Goal: Task Accomplishment & Management: Use online tool/utility

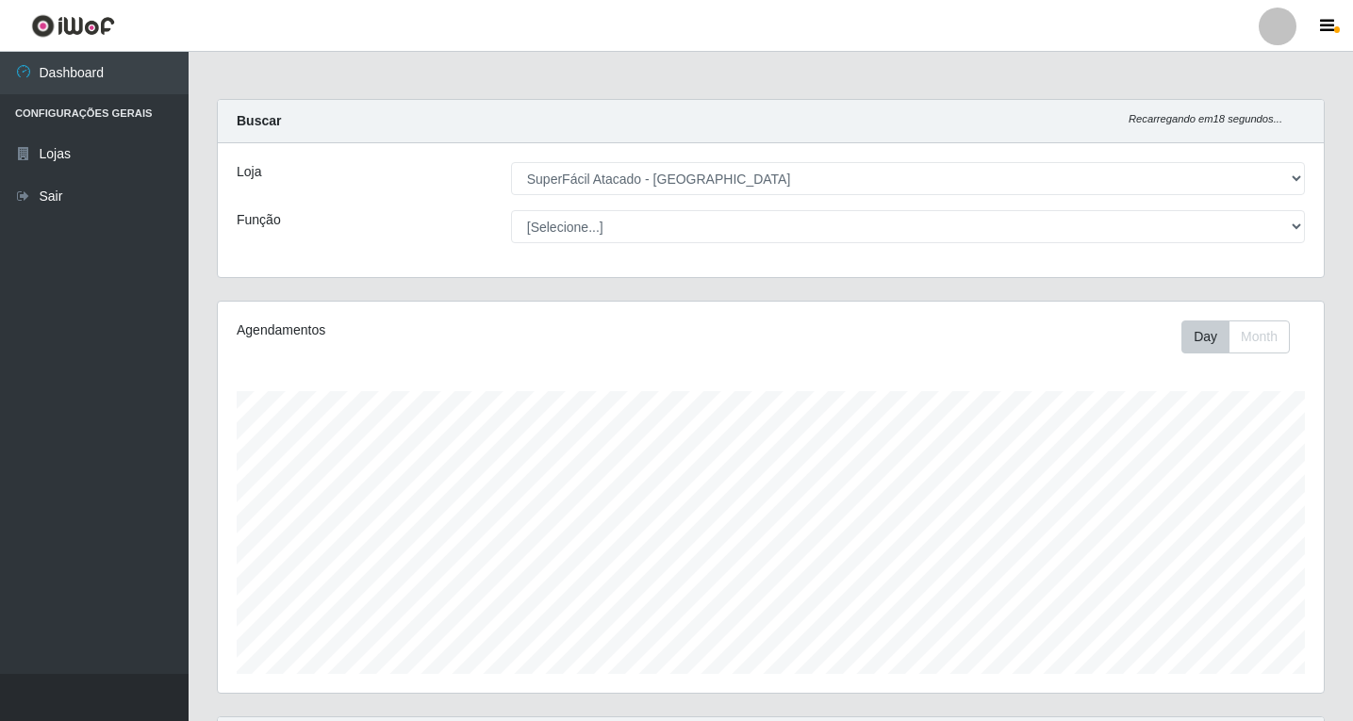
select select "503"
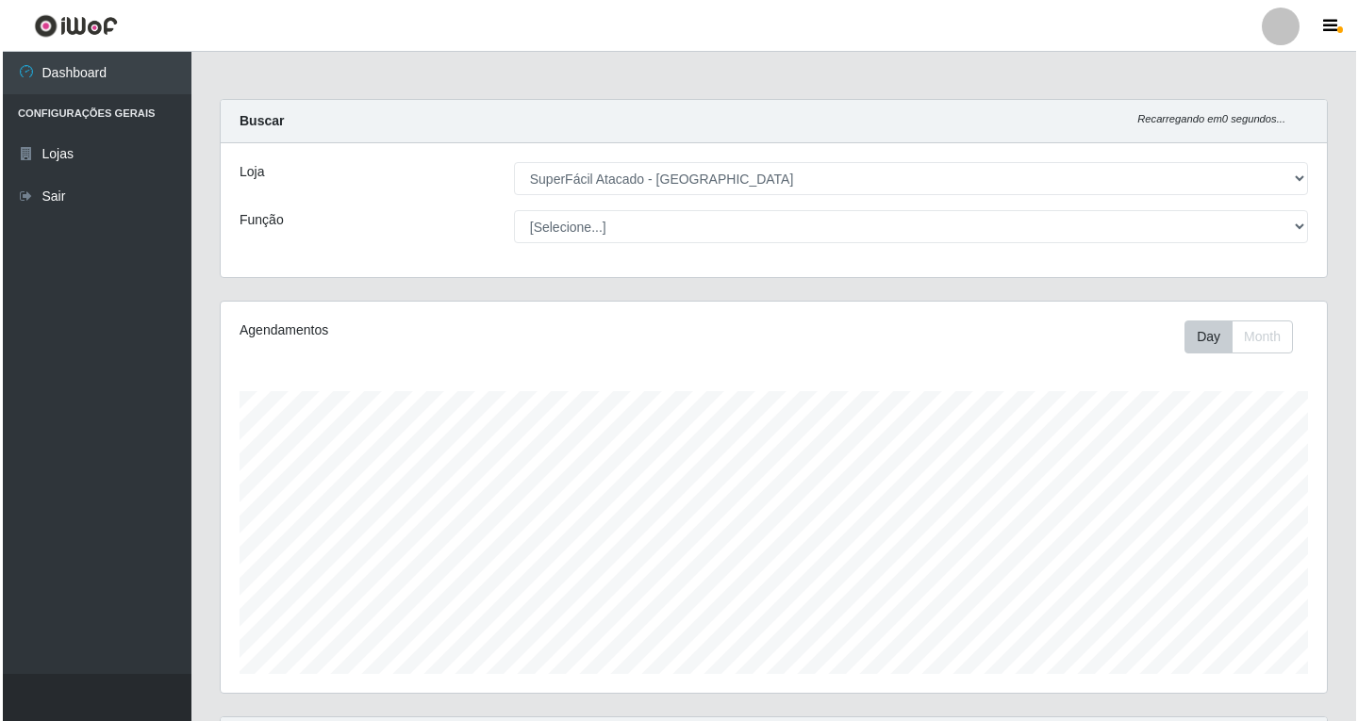
scroll to position [631, 0]
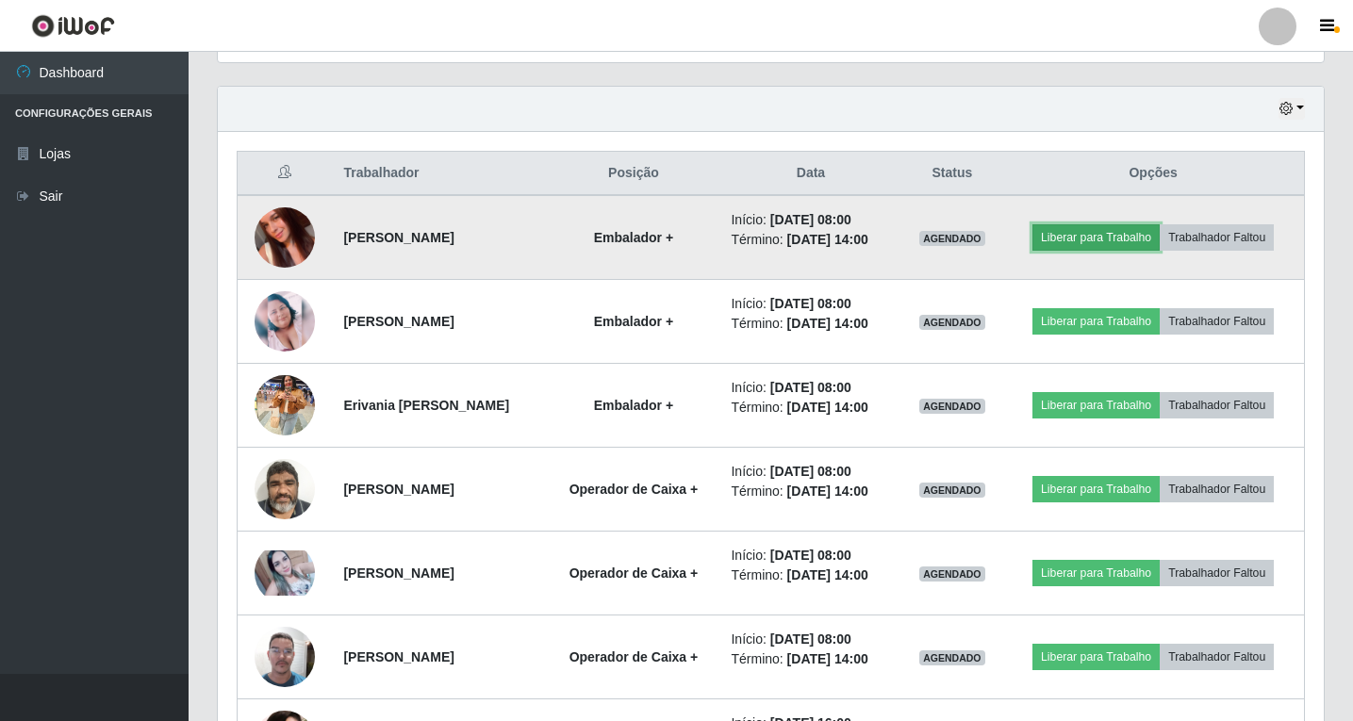
click at [1091, 243] on button "Liberar para Trabalho" at bounding box center [1095, 237] width 127 height 26
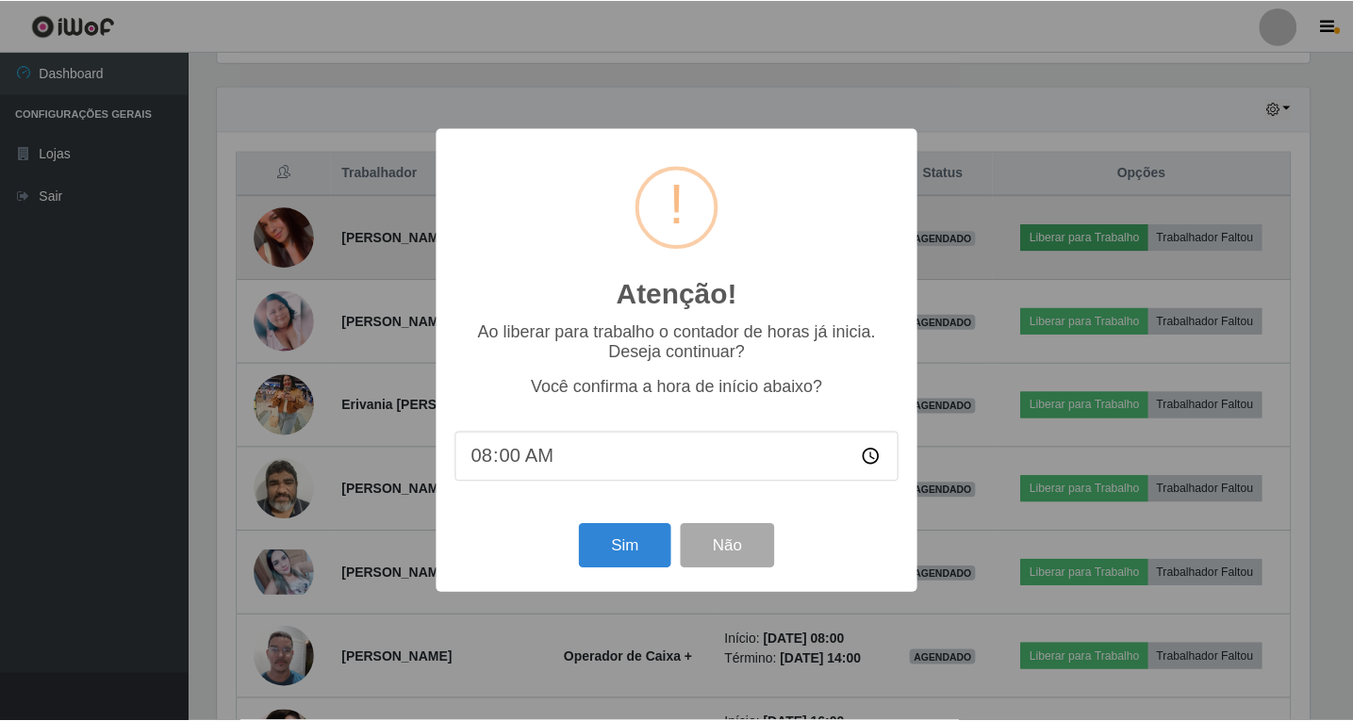
scroll to position [391, 1096]
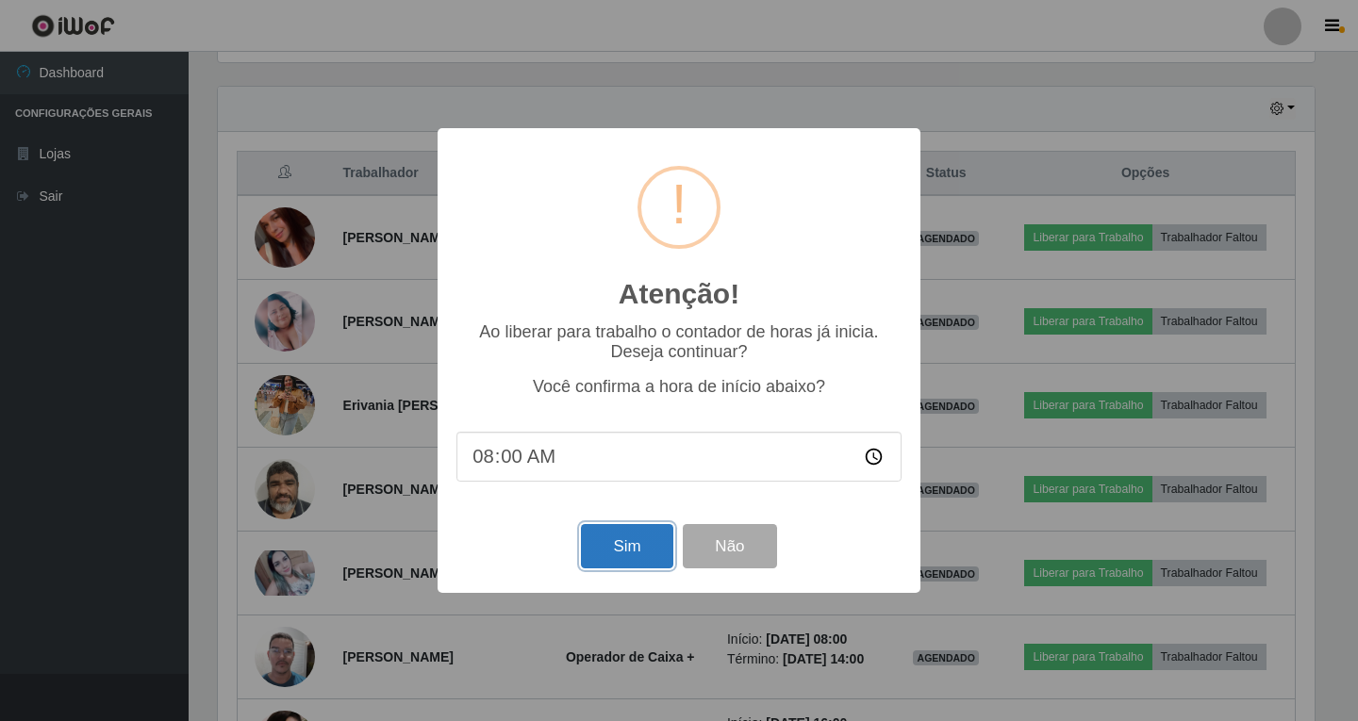
click at [646, 554] on button "Sim" at bounding box center [626, 546] width 91 height 44
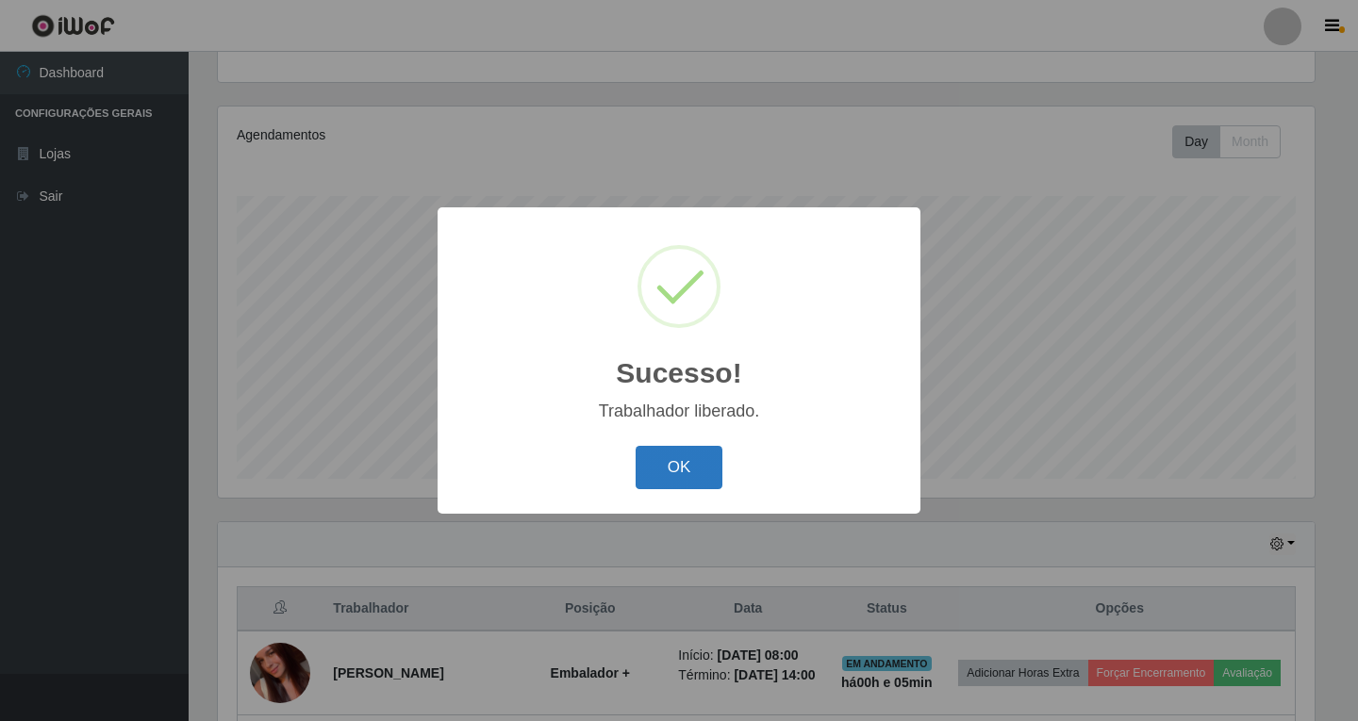
click at [676, 455] on button "OK" at bounding box center [679, 468] width 88 height 44
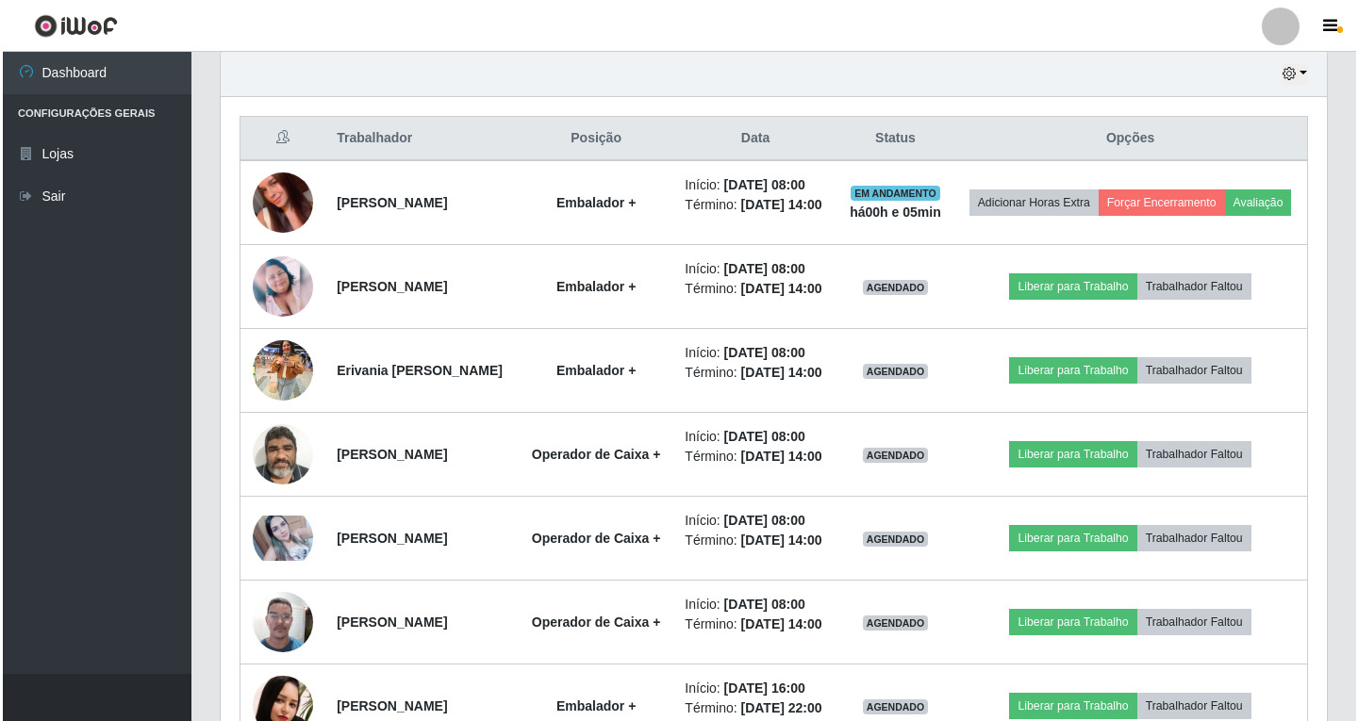
scroll to position [667, 0]
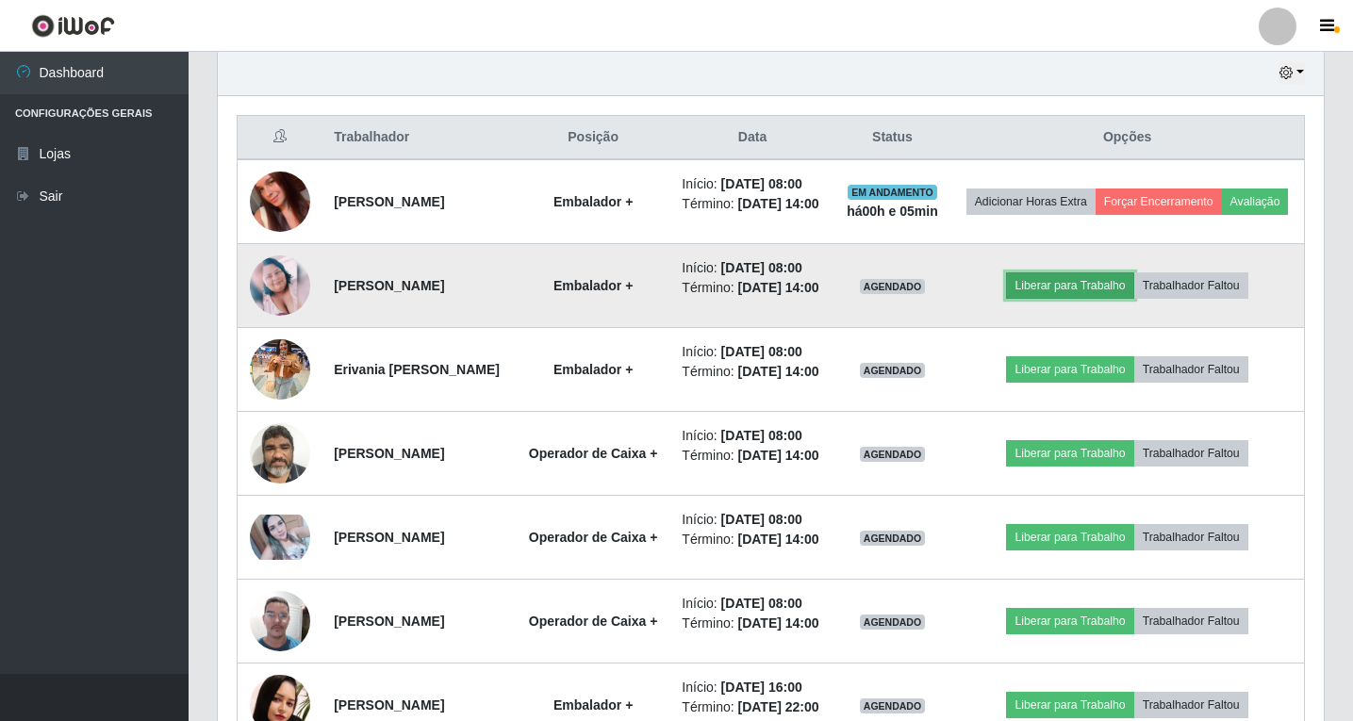
click at [1072, 299] on button "Liberar para Trabalho" at bounding box center [1069, 285] width 127 height 26
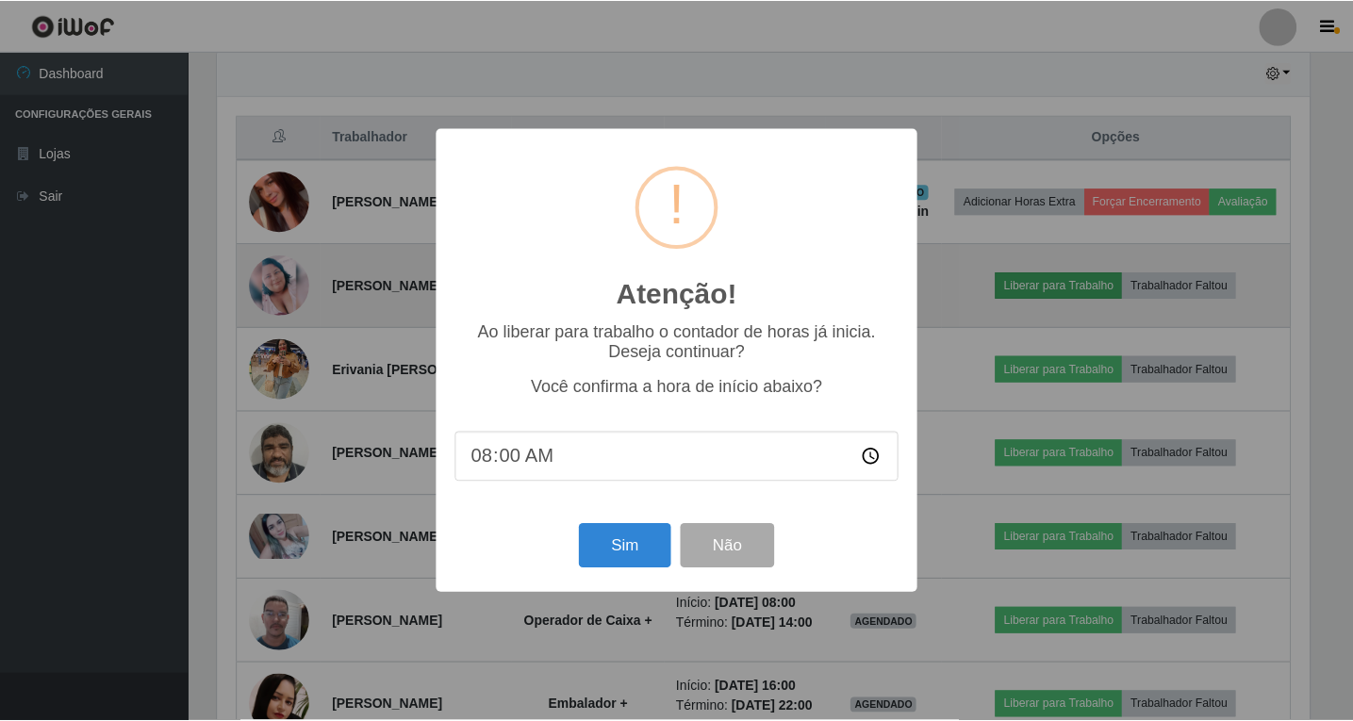
scroll to position [391, 1096]
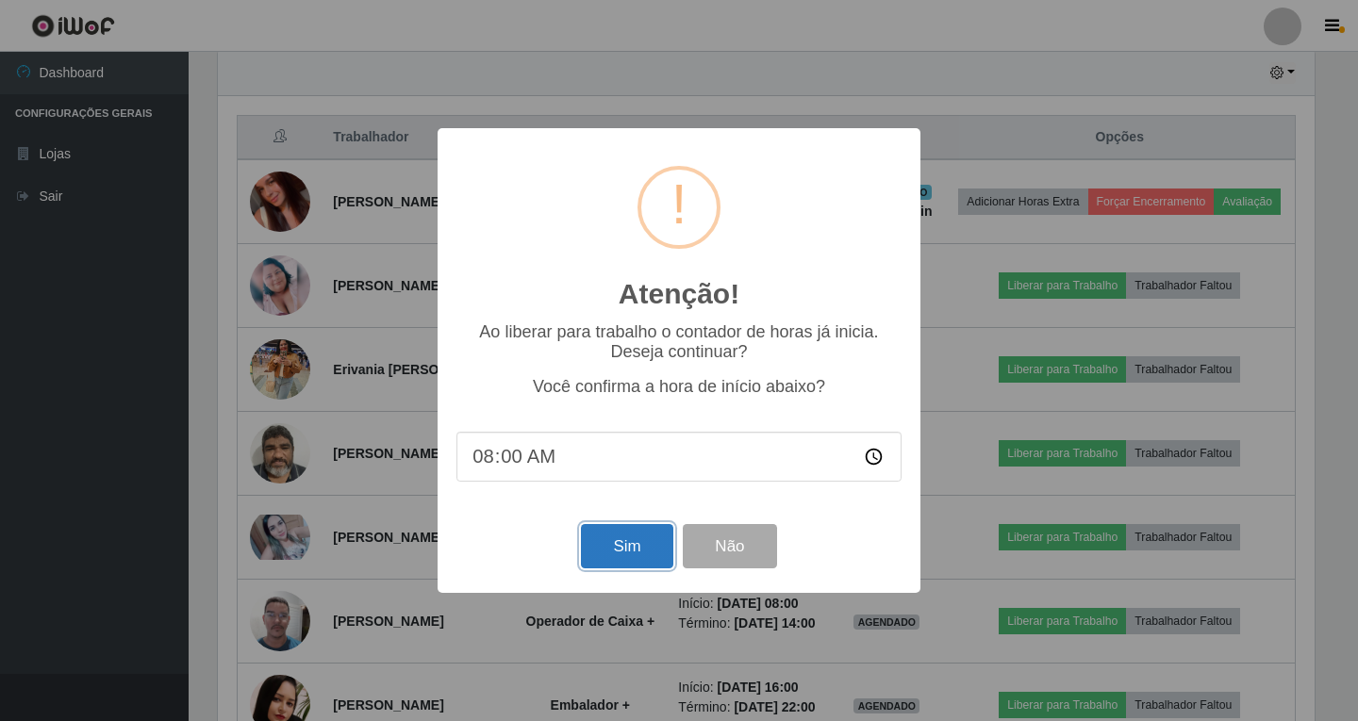
click at [598, 546] on button "Sim" at bounding box center [626, 546] width 91 height 44
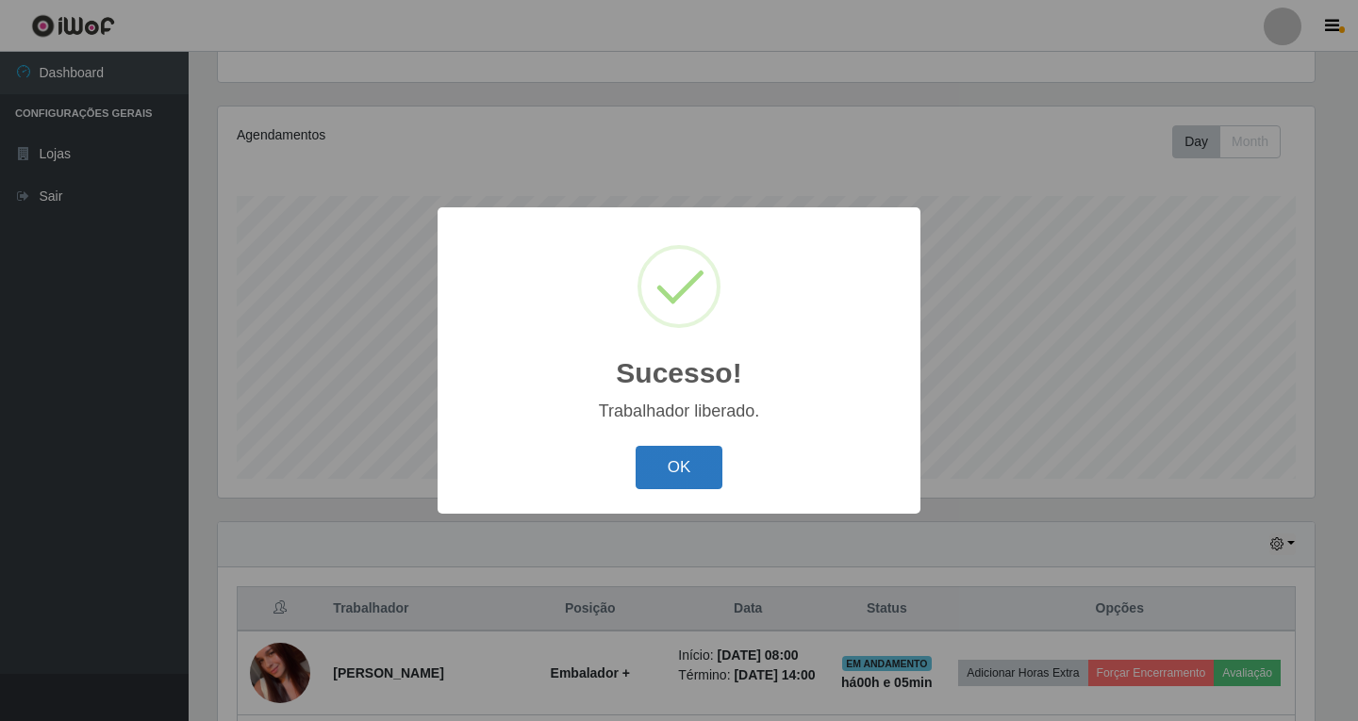
click at [676, 458] on button "OK" at bounding box center [679, 468] width 88 height 44
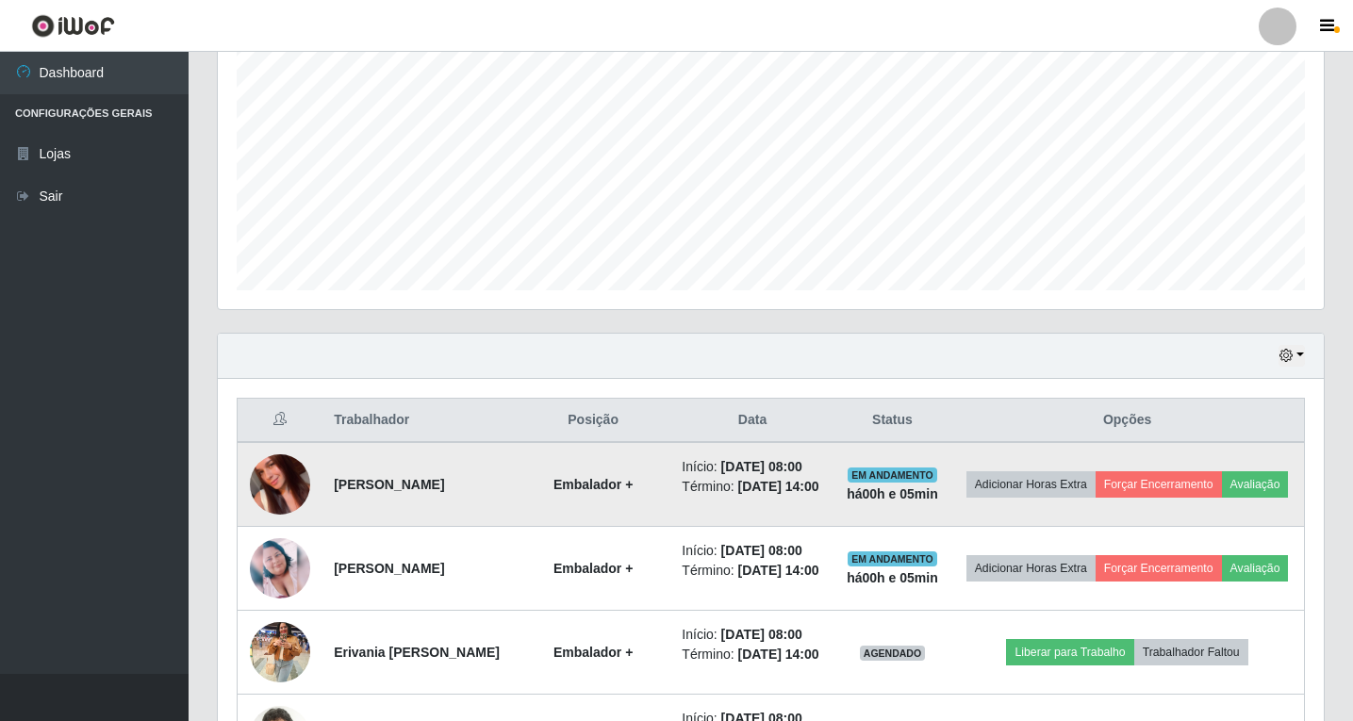
scroll to position [667, 0]
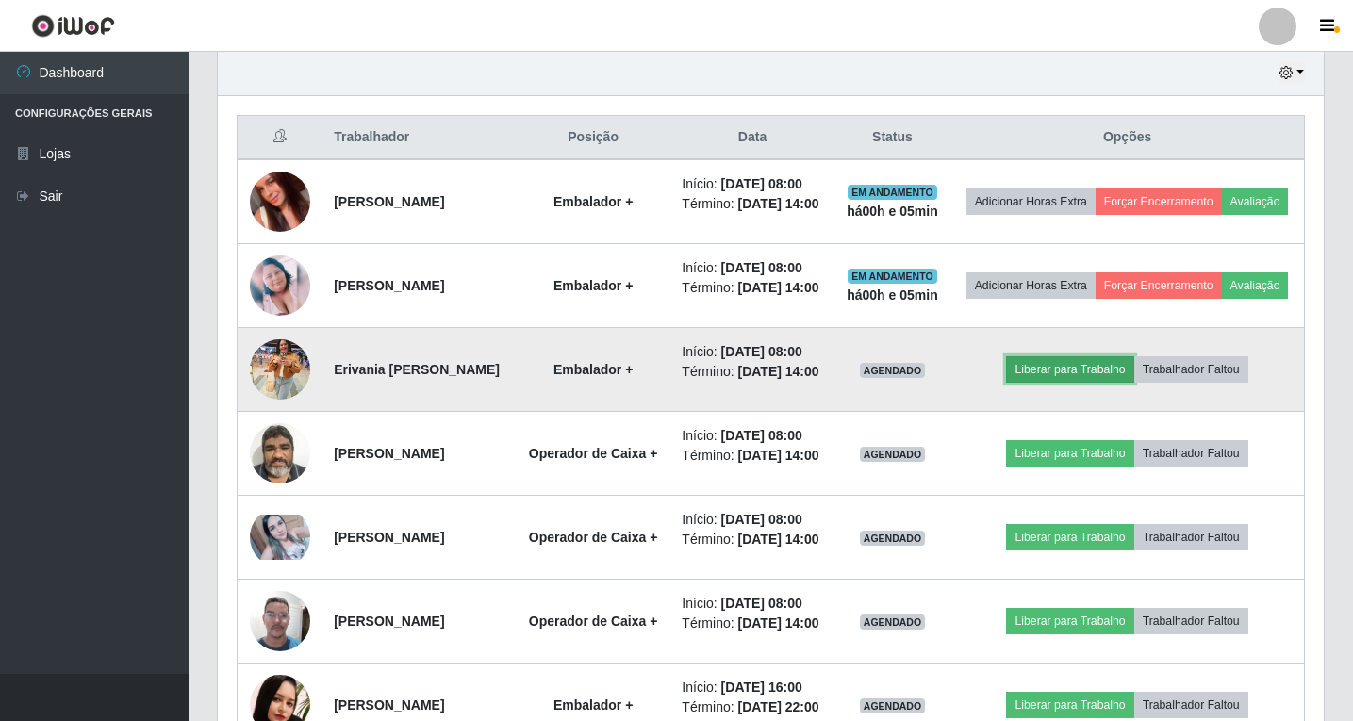
click at [1085, 383] on button "Liberar para Trabalho" at bounding box center [1069, 369] width 127 height 26
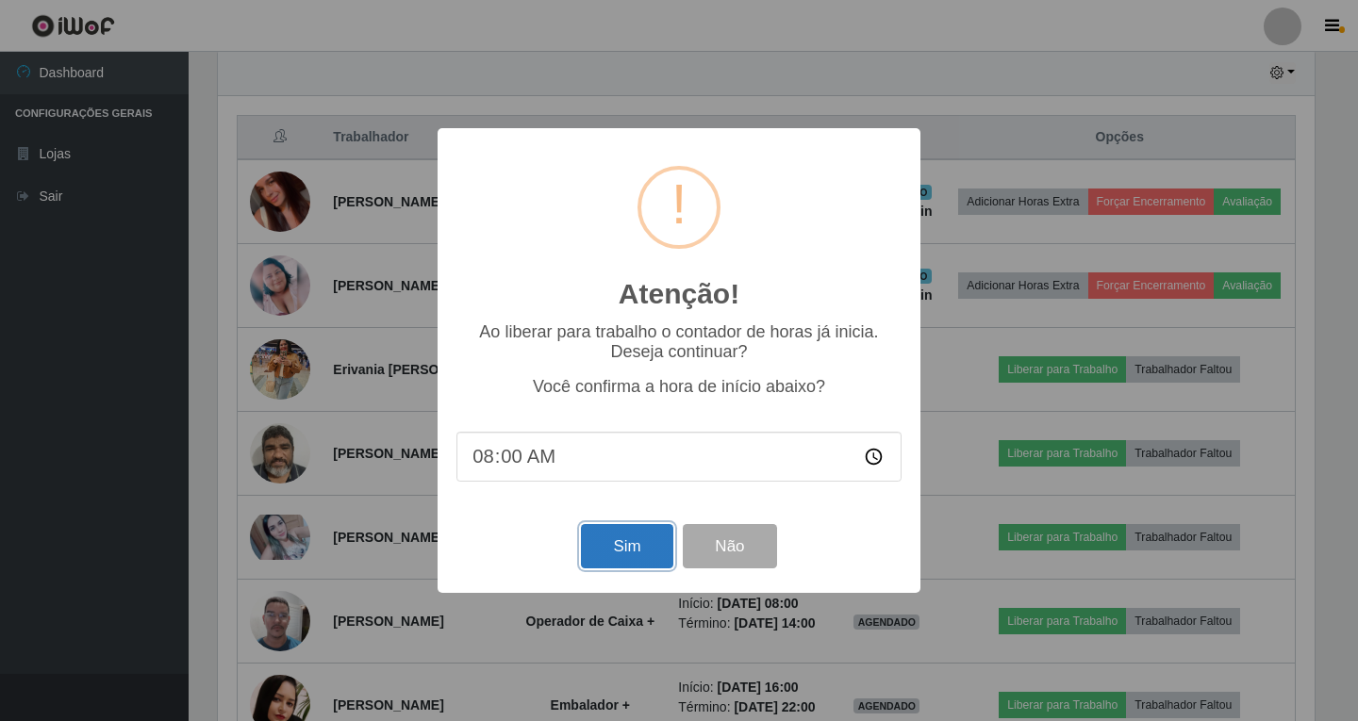
click at [632, 551] on button "Sim" at bounding box center [626, 546] width 91 height 44
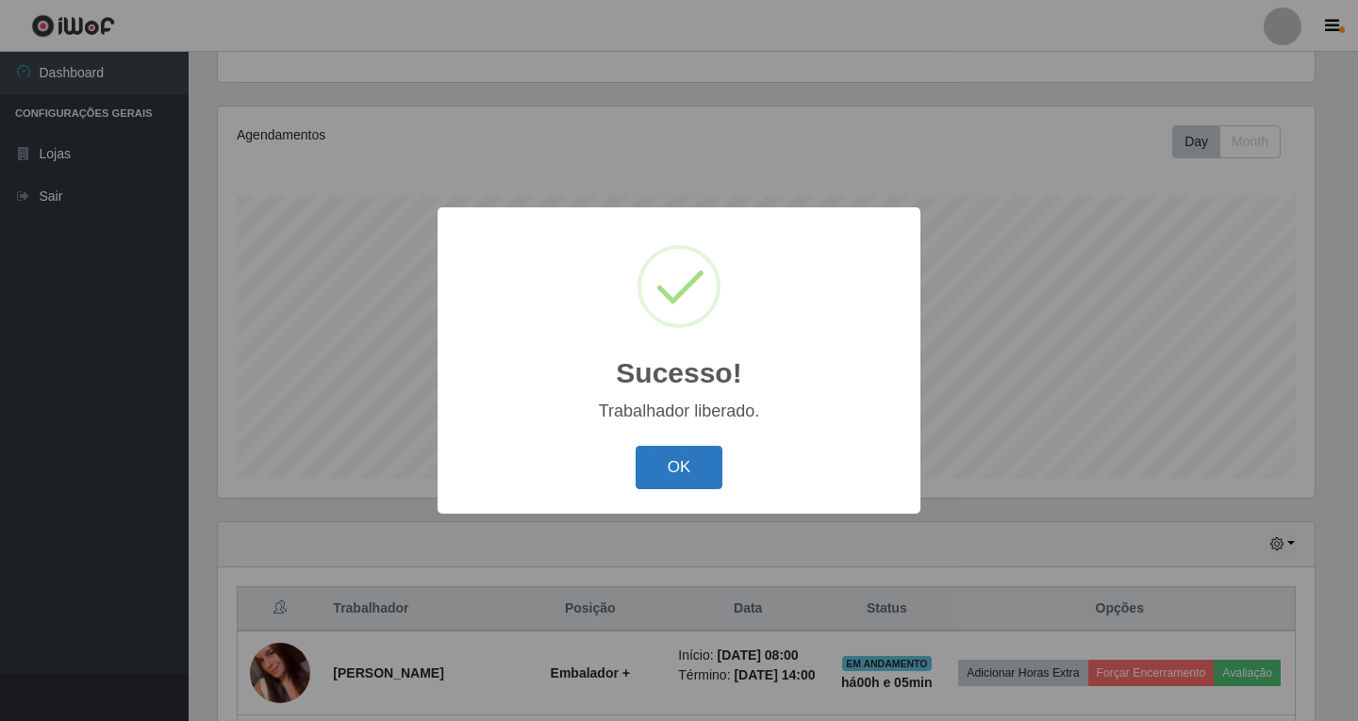
click at [675, 475] on button "OK" at bounding box center [679, 468] width 88 height 44
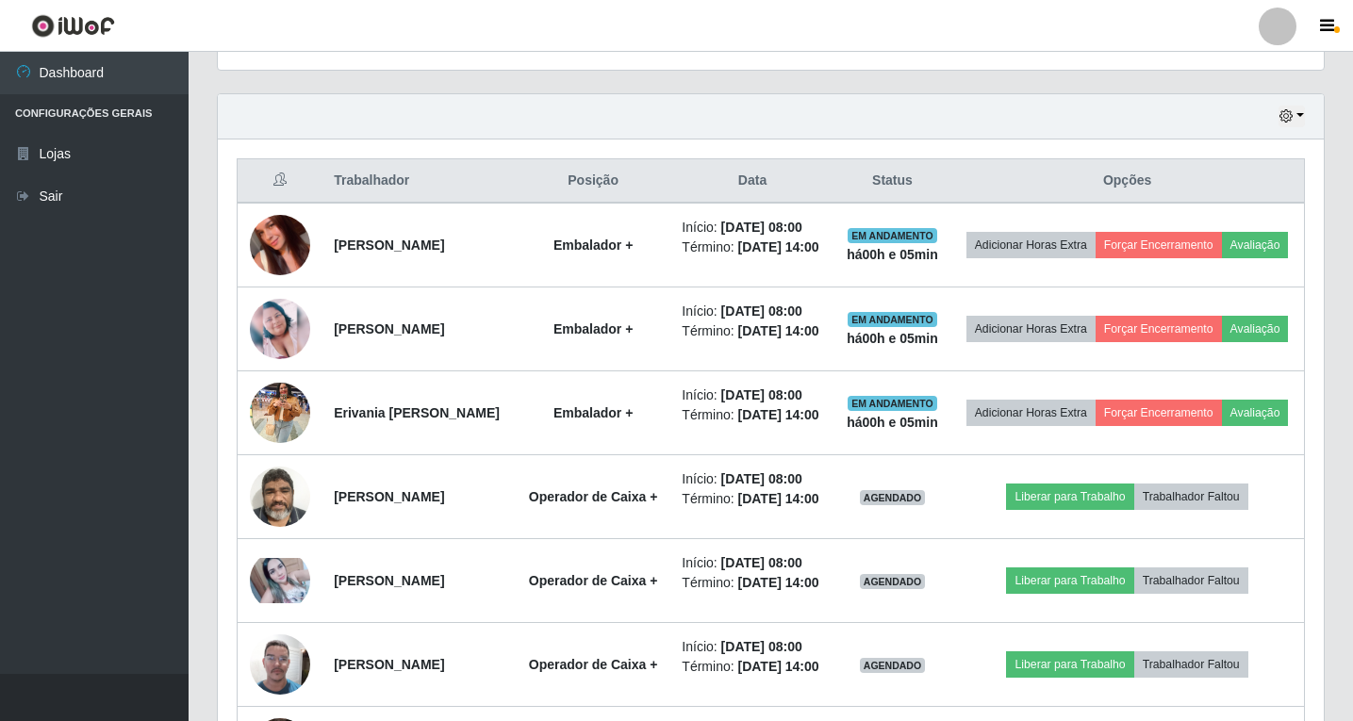
scroll to position [0, 0]
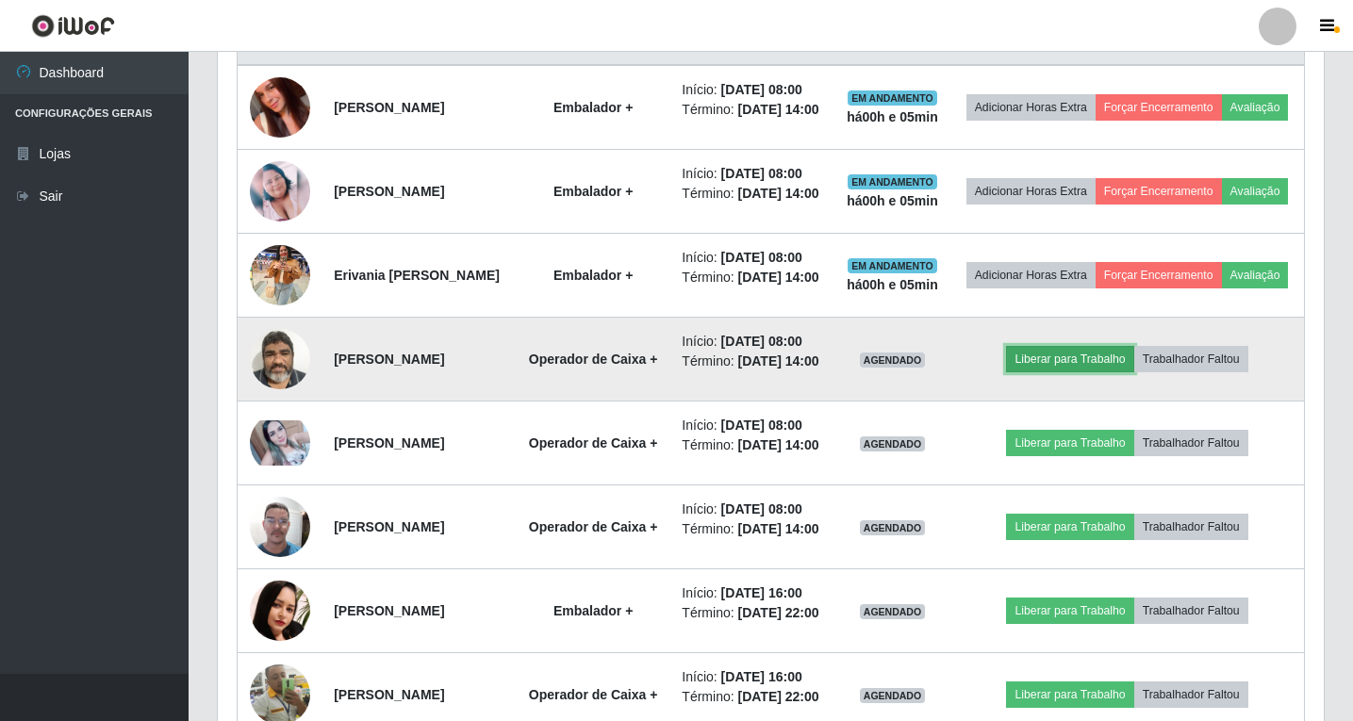
click at [1078, 372] on button "Liberar para Trabalho" at bounding box center [1069, 359] width 127 height 26
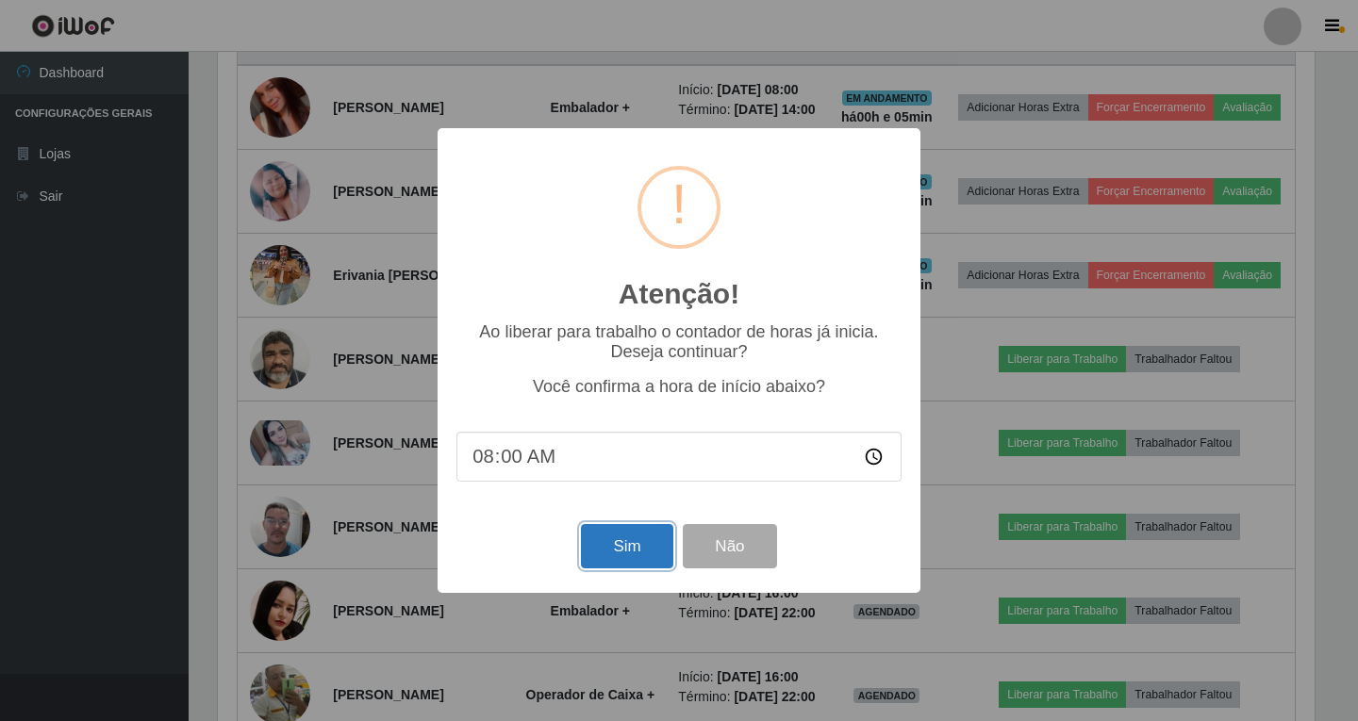
click at [620, 552] on button "Sim" at bounding box center [626, 546] width 91 height 44
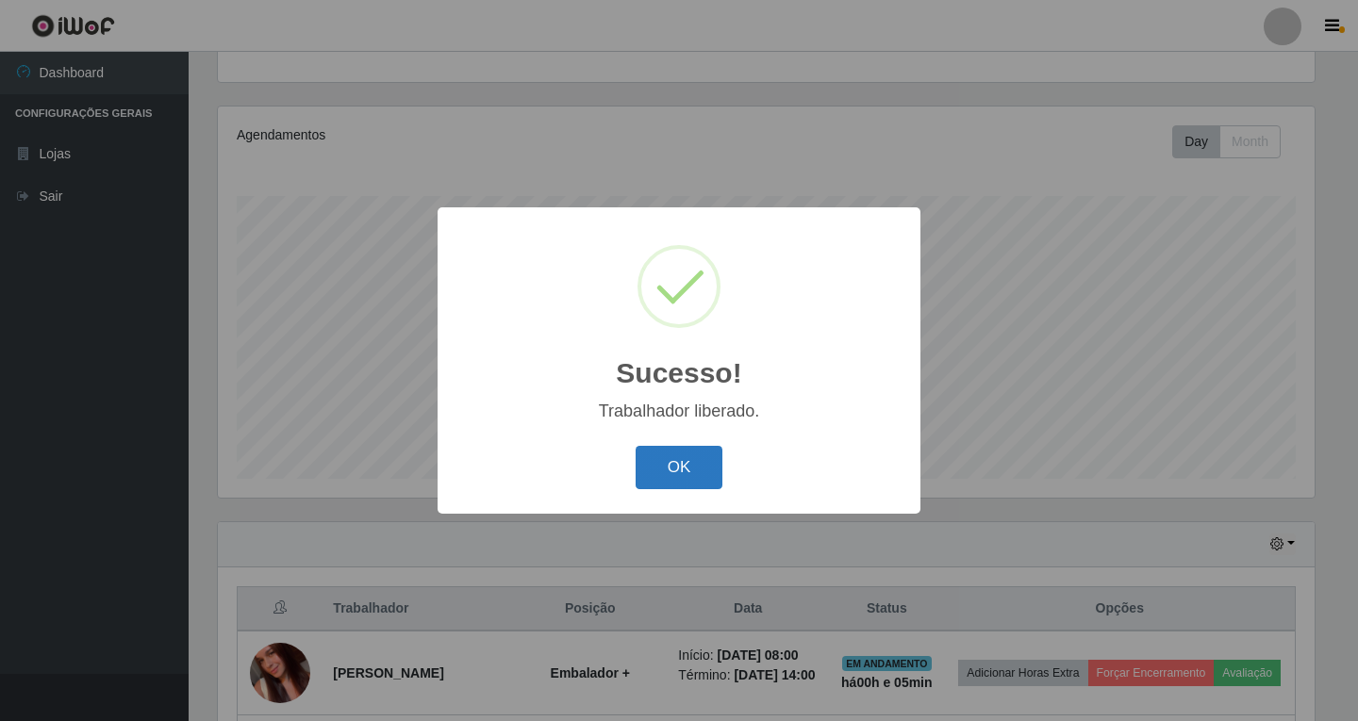
click at [664, 463] on button "OK" at bounding box center [679, 468] width 88 height 44
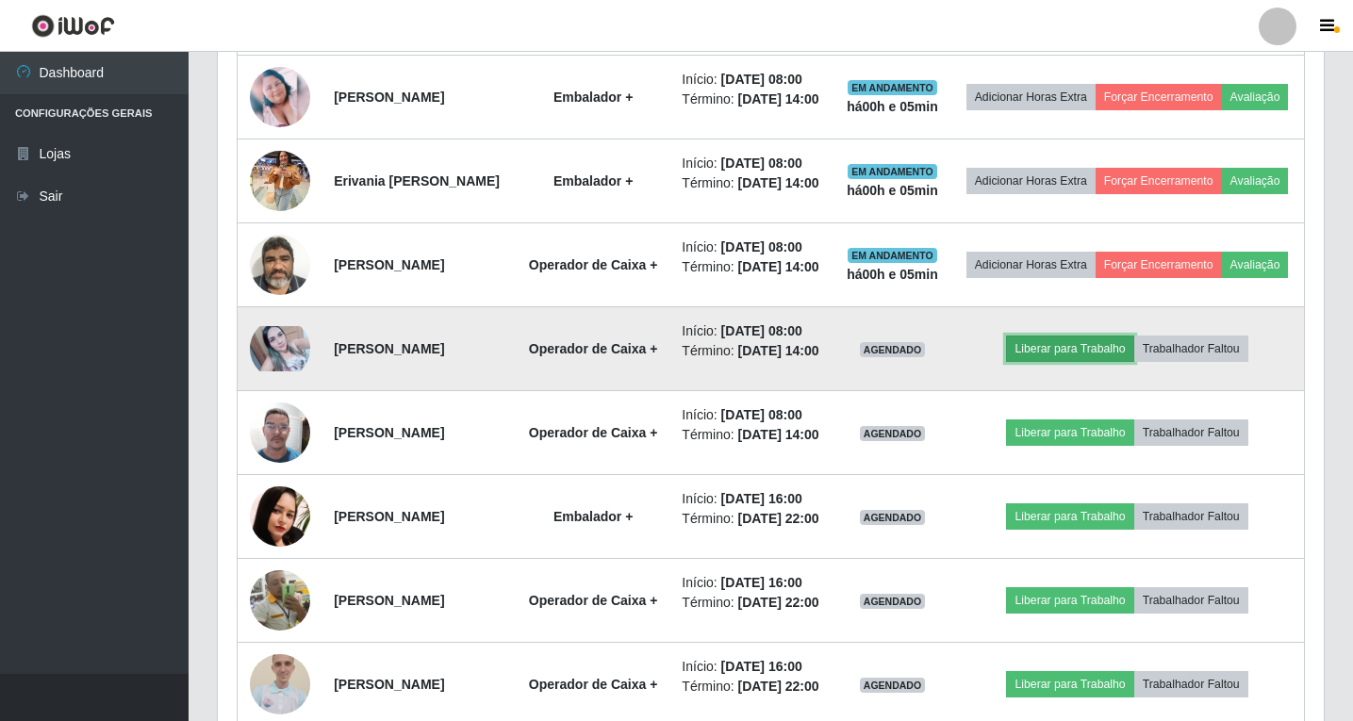
click at [1065, 362] on button "Liberar para Trabalho" at bounding box center [1069, 349] width 127 height 26
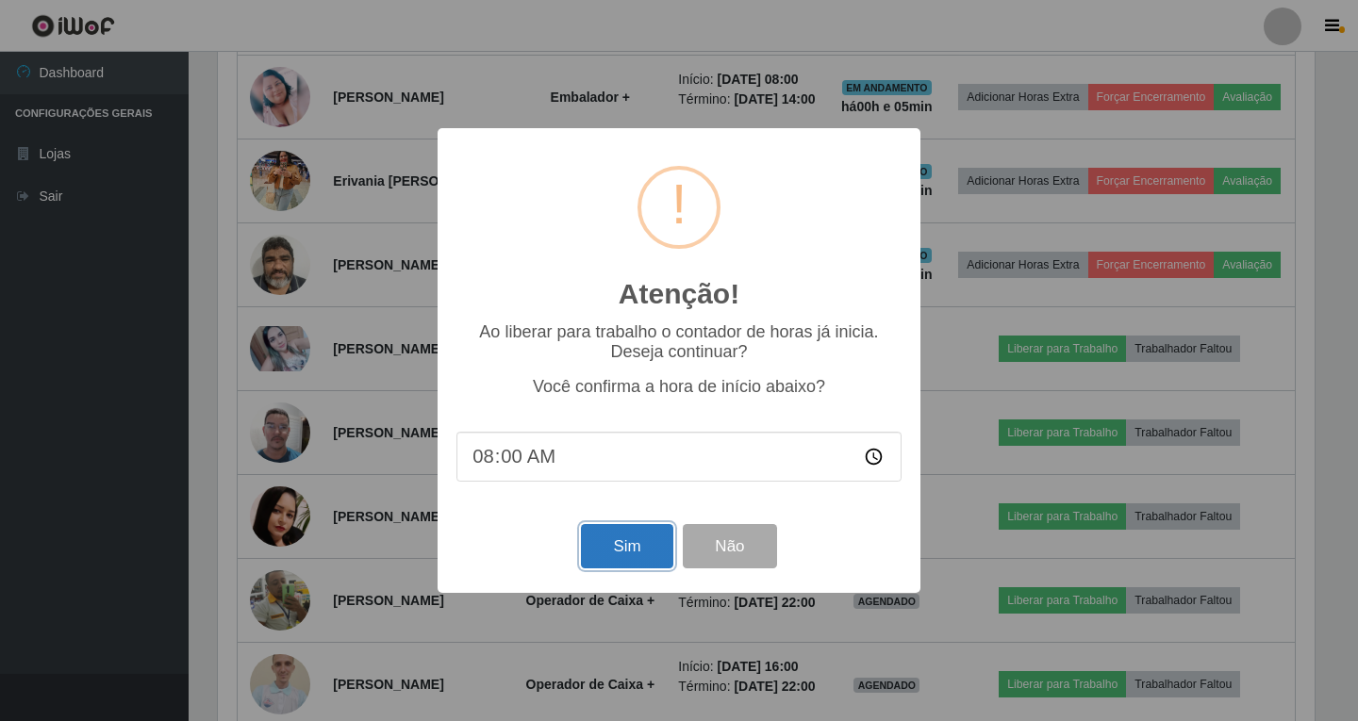
click at [627, 551] on button "Sim" at bounding box center [626, 546] width 91 height 44
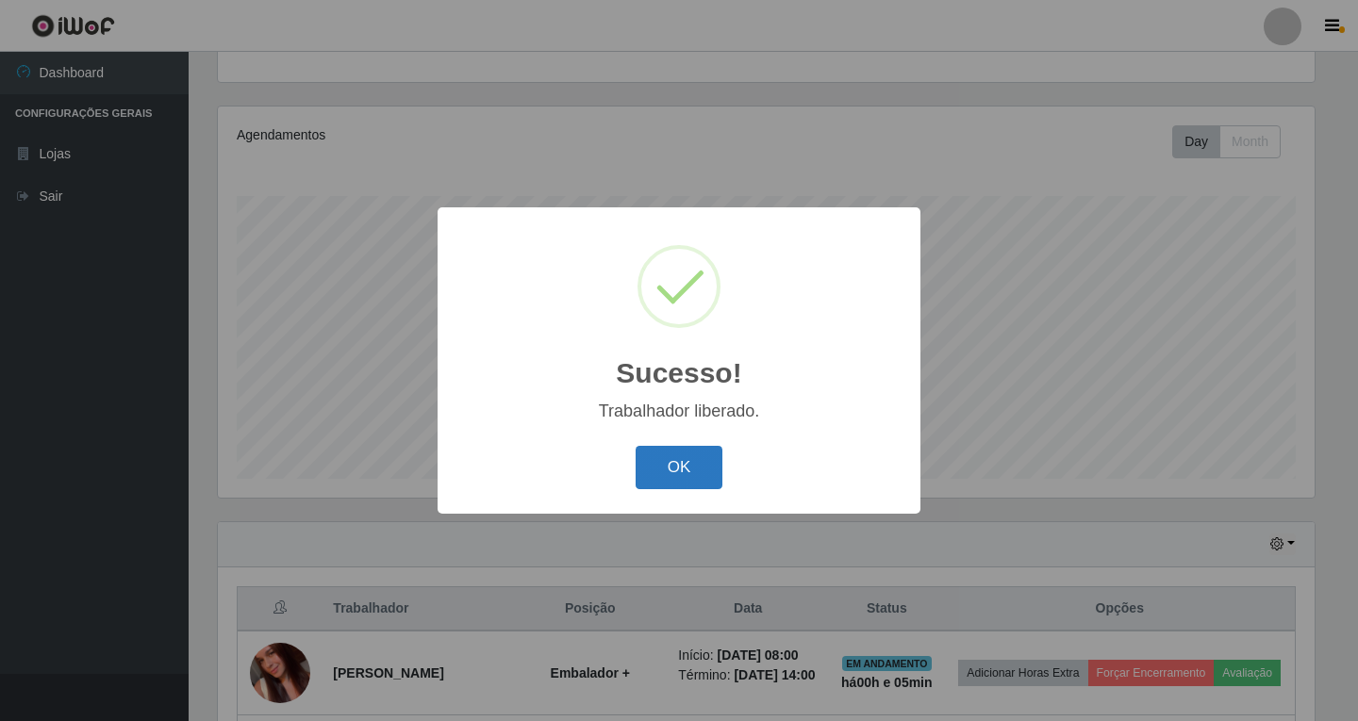
click at [681, 463] on button "OK" at bounding box center [679, 468] width 88 height 44
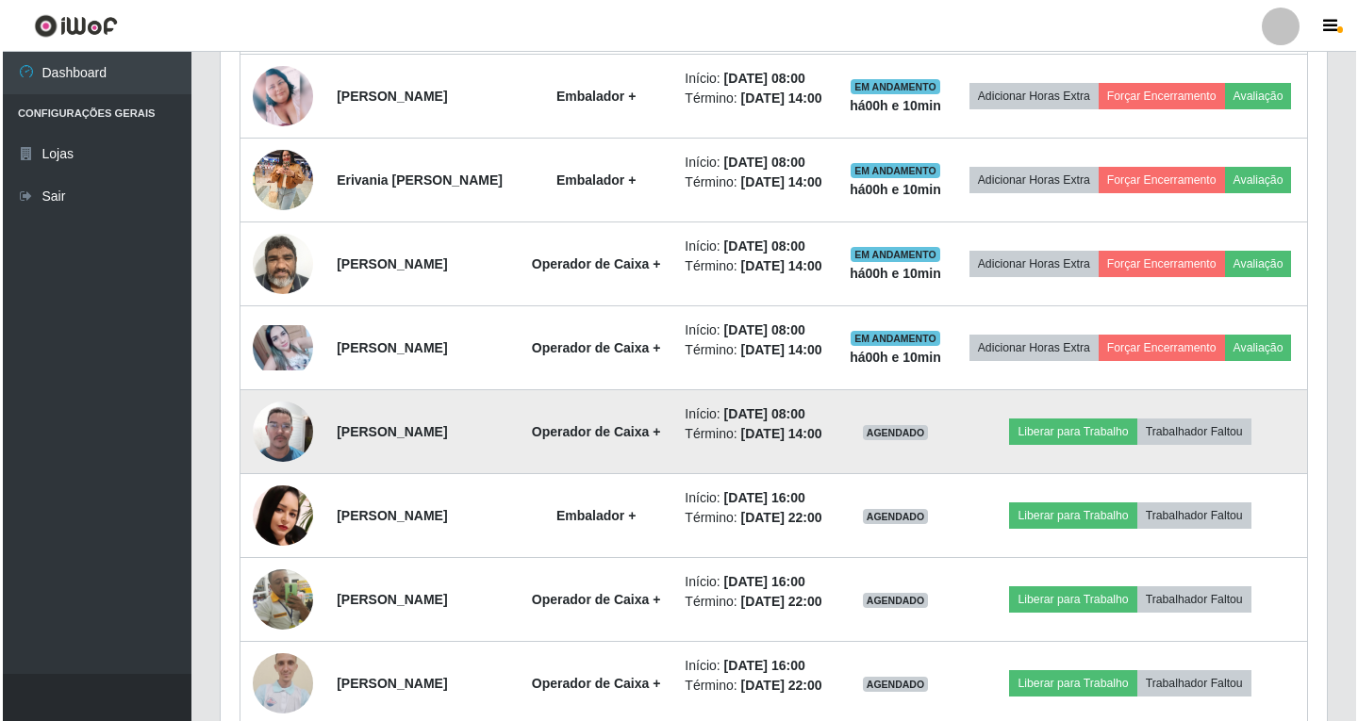
scroll to position [889, 0]
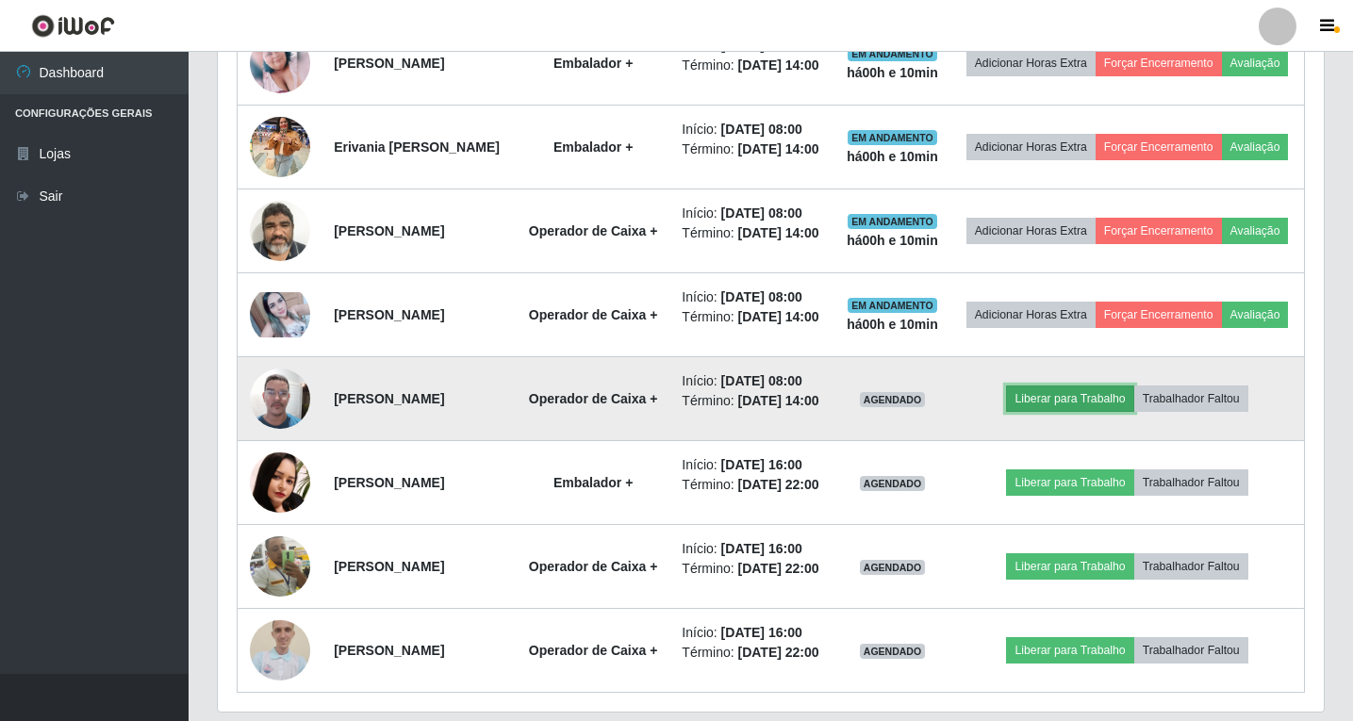
click at [1080, 412] on button "Liberar para Trabalho" at bounding box center [1069, 399] width 127 height 26
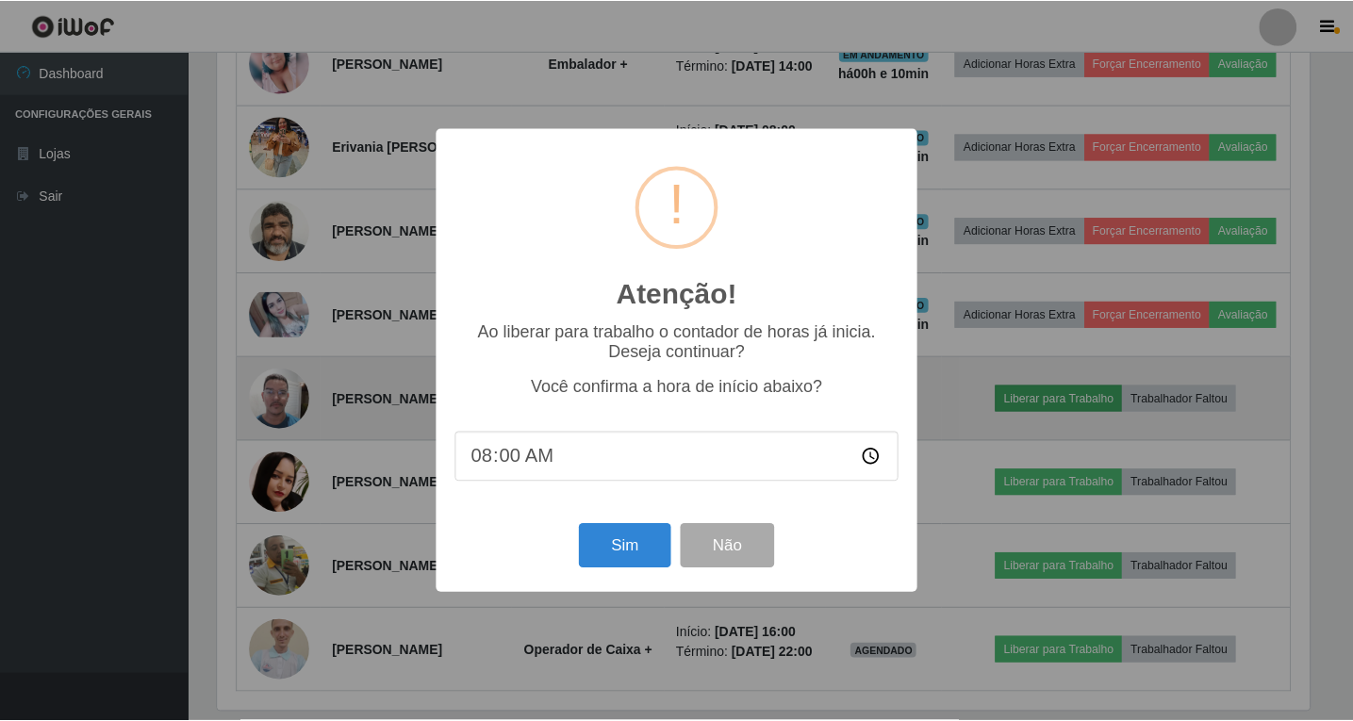
scroll to position [391, 1096]
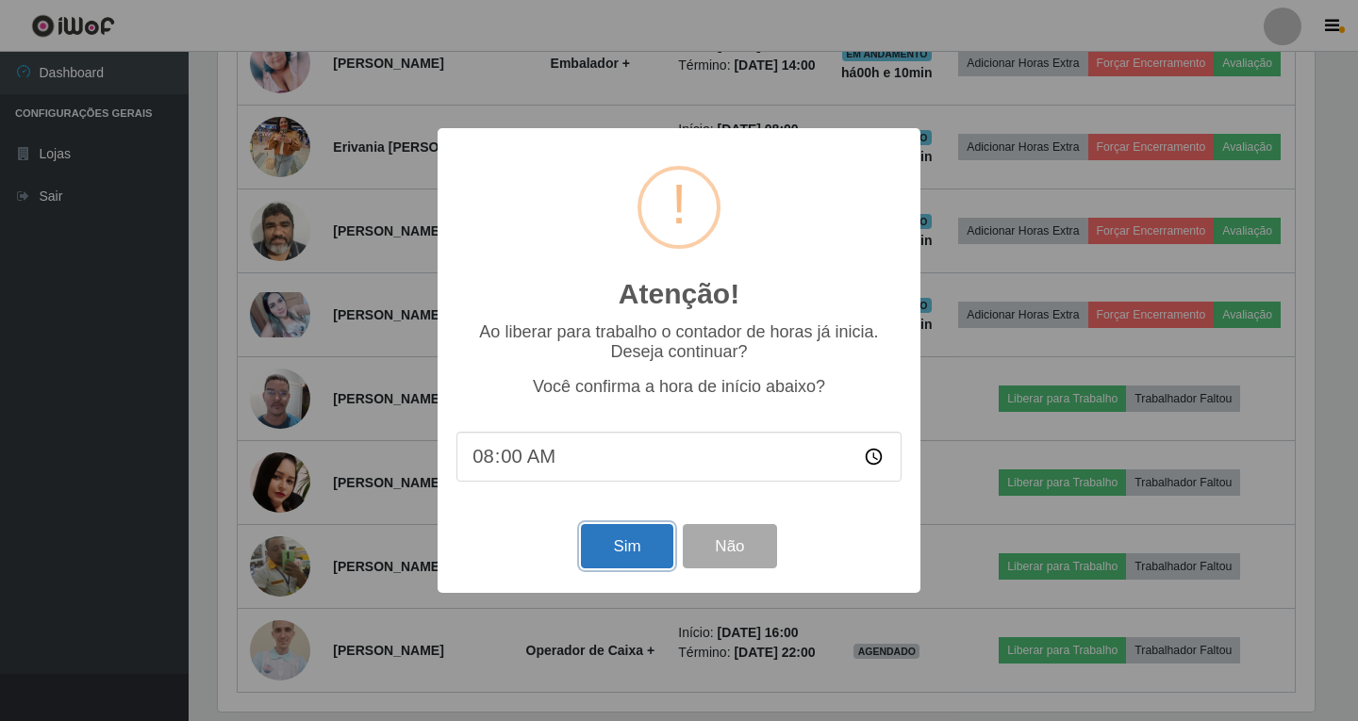
click at [634, 546] on button "Sim" at bounding box center [626, 546] width 91 height 44
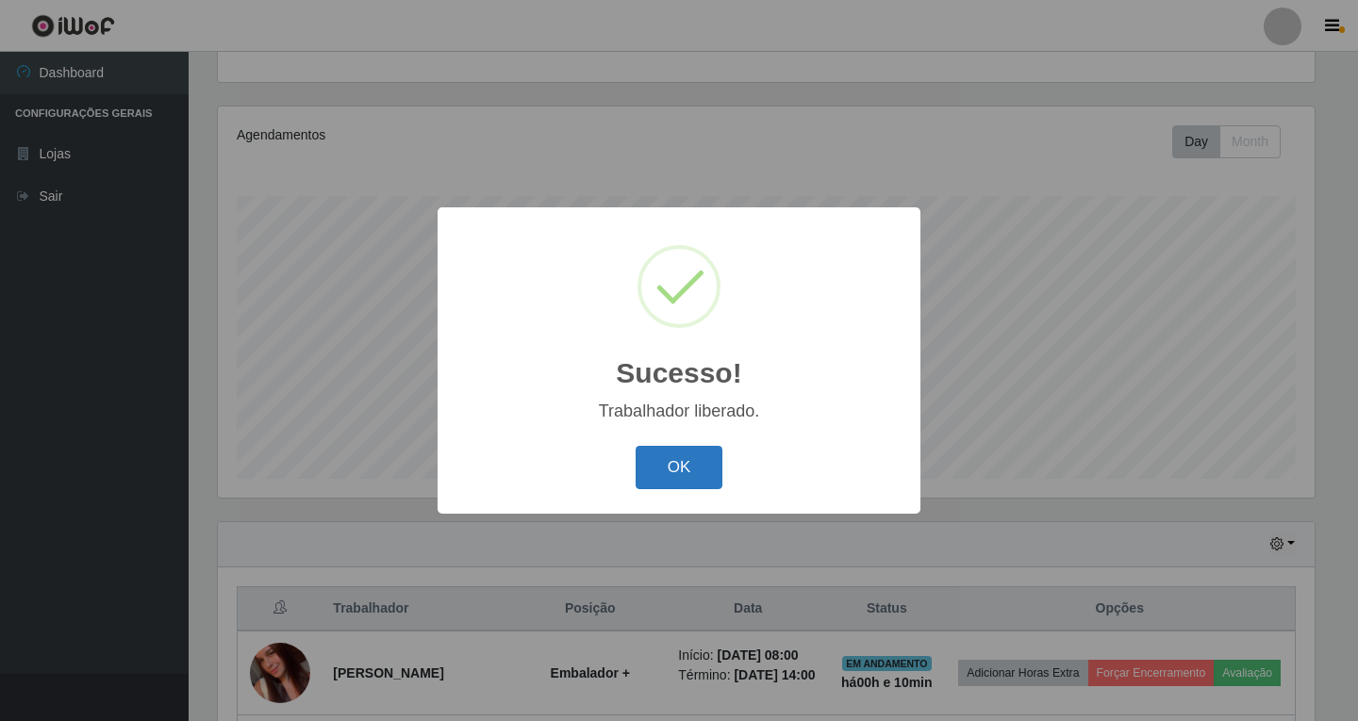
click at [689, 469] on button "OK" at bounding box center [679, 468] width 88 height 44
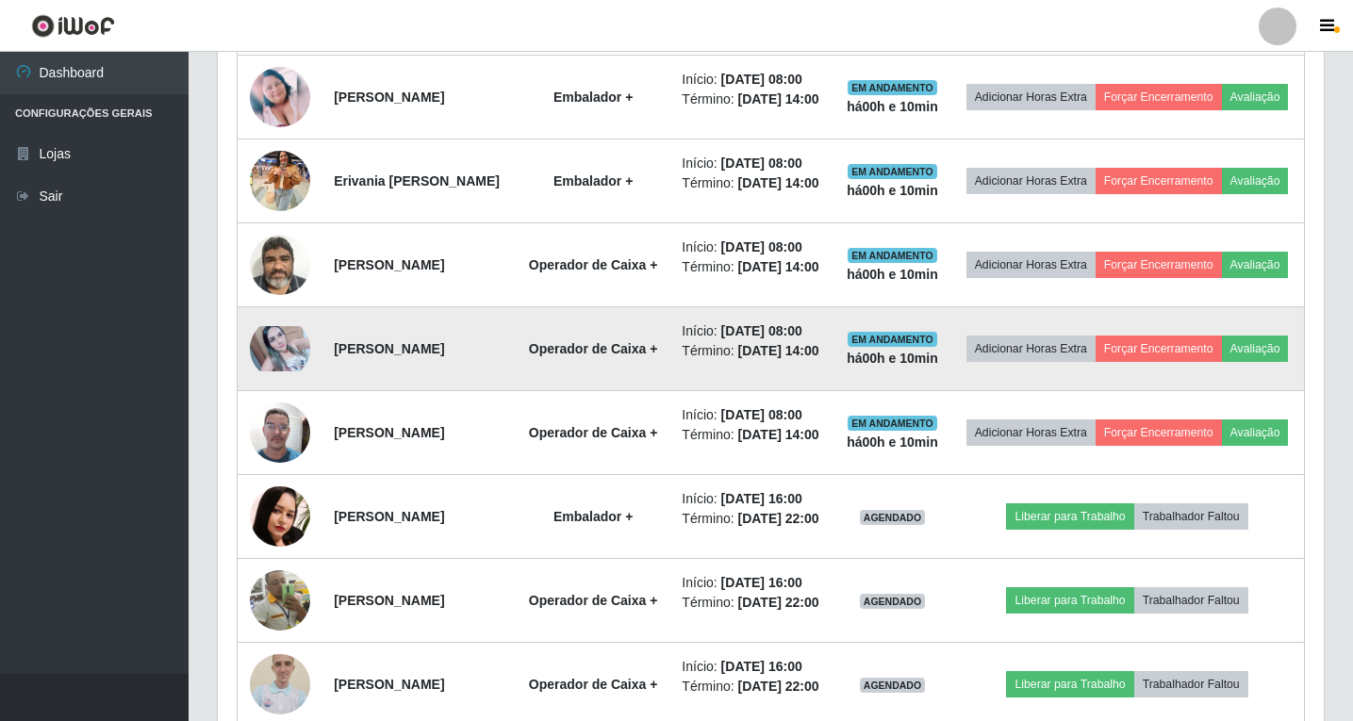
scroll to position [761, 0]
